Goal: Navigation & Orientation: Find specific page/section

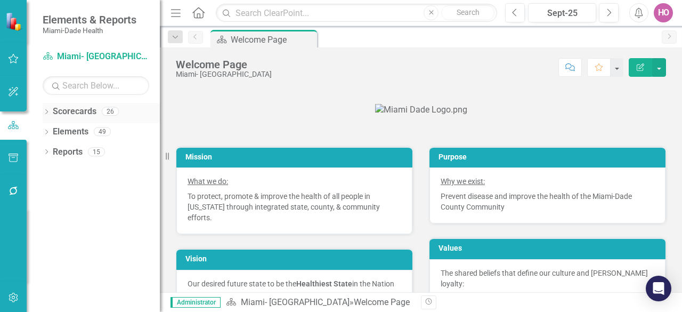
click at [46, 110] on icon at bounding box center [46, 111] width 3 height 5
click at [52, 130] on icon "Dropdown" at bounding box center [52, 131] width 8 height 6
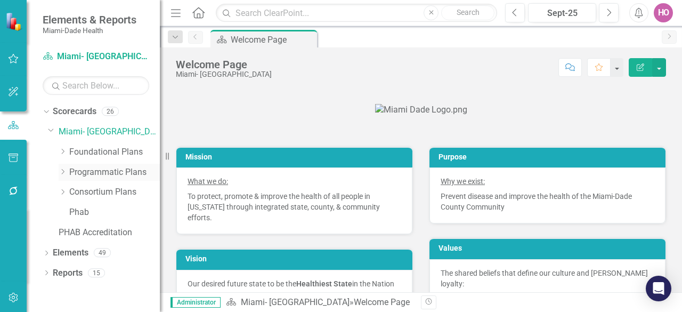
click at [64, 171] on icon "Dropdown" at bounding box center [63, 171] width 8 height 6
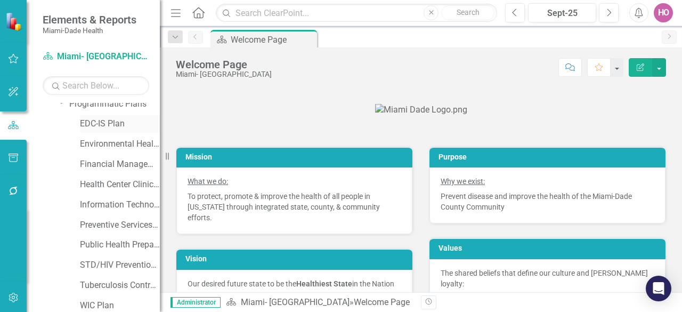
scroll to position [107, 0]
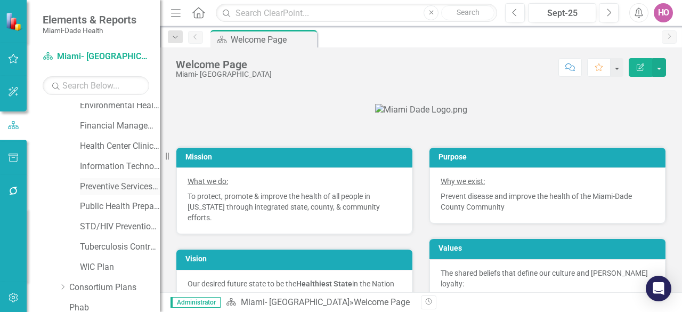
click at [112, 185] on link "Preventive Services Plan" at bounding box center [120, 187] width 80 height 12
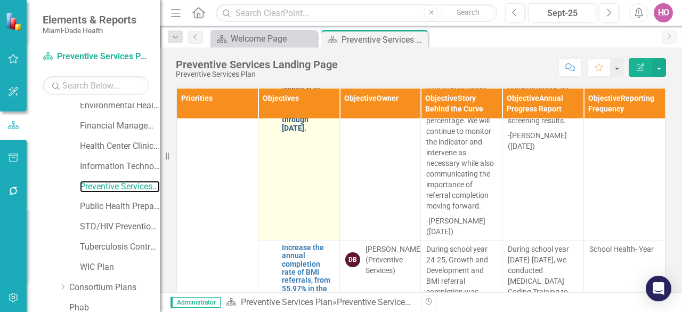
scroll to position [5059, 0]
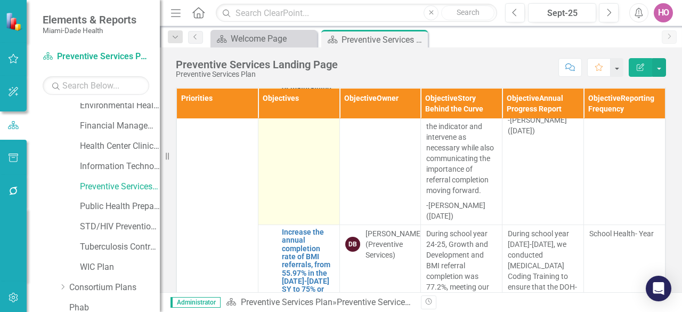
click at [294, 117] on link "Increase the annual completion rate of abnormal screening referrals, from 42% i…" at bounding box center [308, 39] width 52 height 156
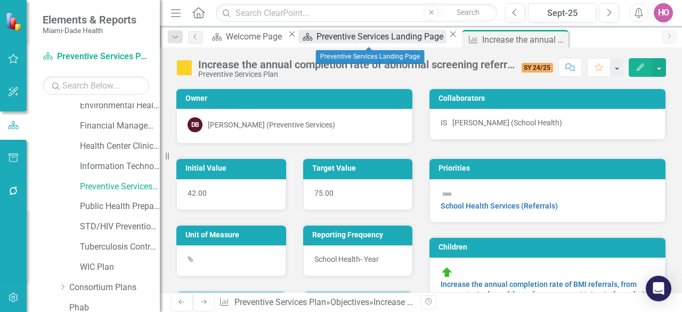
click at [356, 39] on div "Preventive Services Landing Page" at bounding box center [381, 36] width 130 height 13
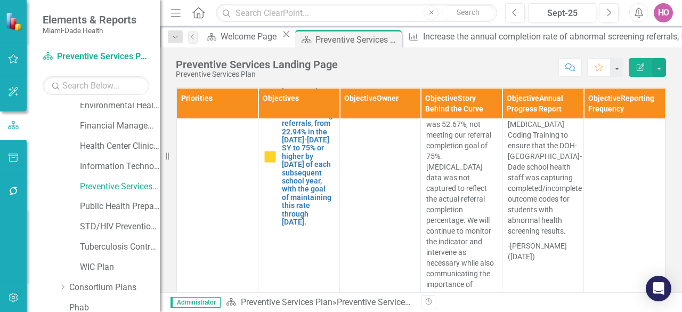
scroll to position [5882, 0]
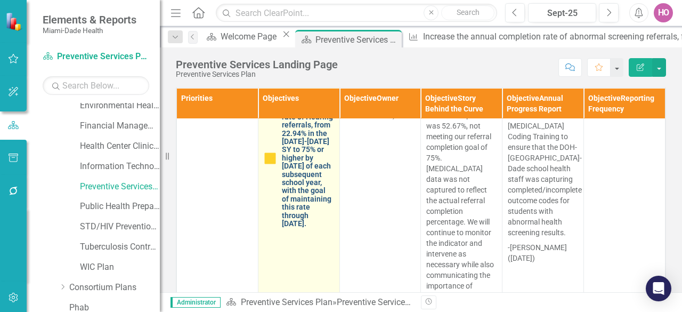
click at [300, 193] on link "Increase the annual completion rate of Hearing referrals, from 22.94% in the [D…" at bounding box center [308, 158] width 52 height 140
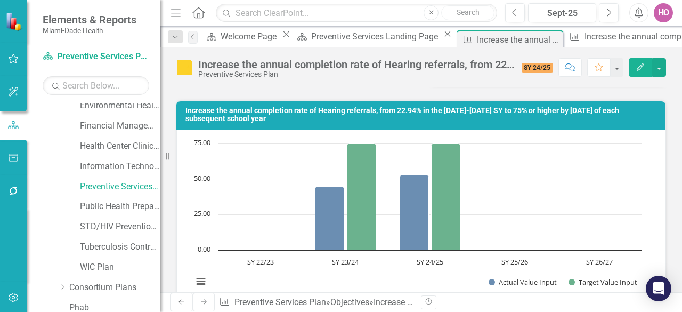
scroll to position [692, 0]
